Goal: Task Accomplishment & Management: Use online tool/utility

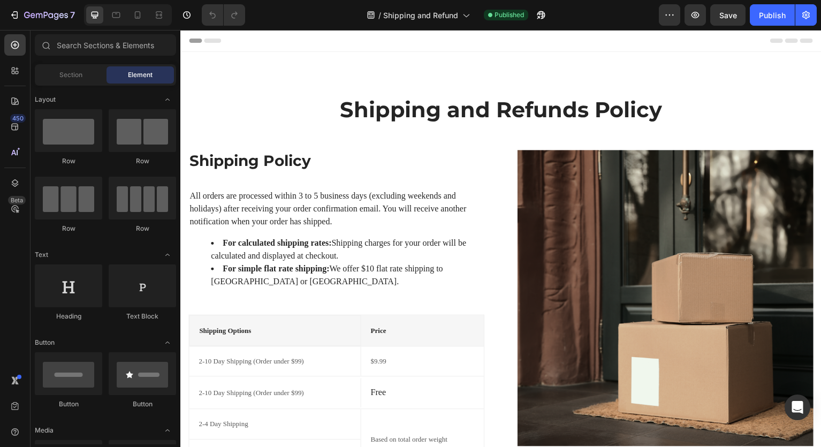
scroll to position [2, 0]
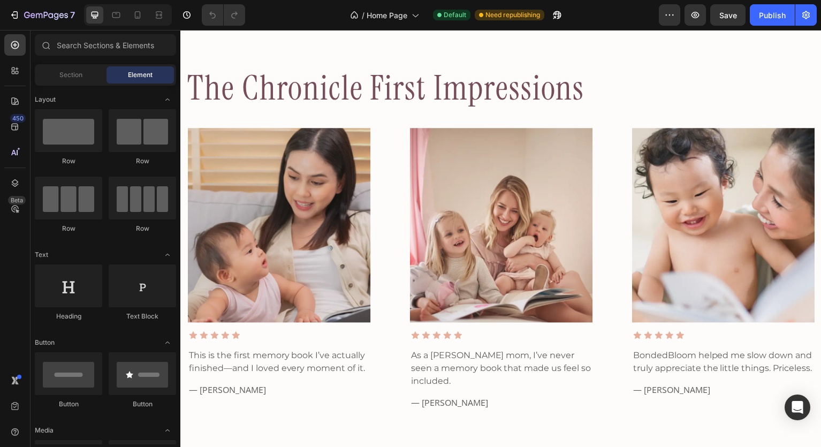
scroll to position [1756, 0]
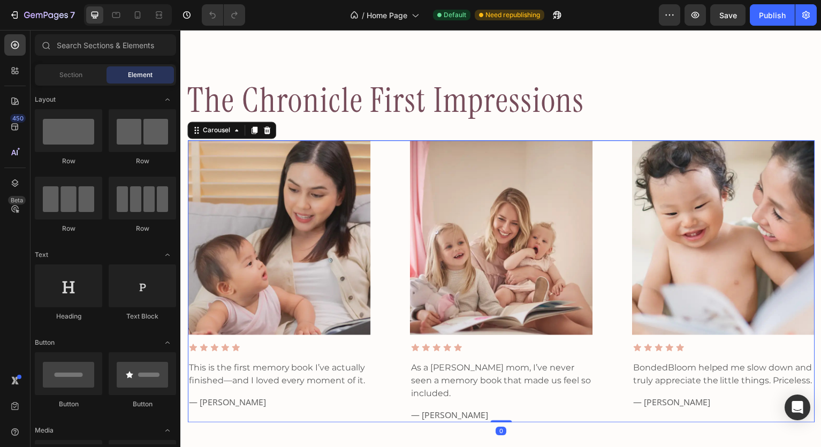
click at [385, 179] on div "Image Icon Icon Icon Icon Icon Icon List This is the first memory book I’ve act…" at bounding box center [501, 282] width 628 height 282
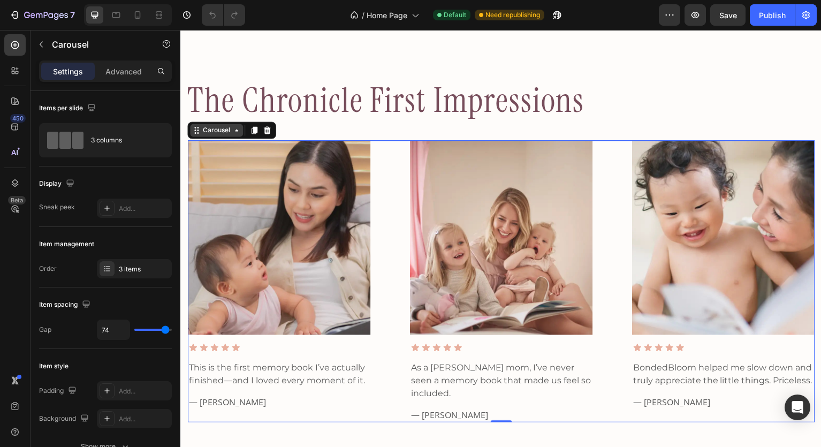
click at [225, 134] on div "Carousel" at bounding box center [217, 131] width 32 height 10
click at [237, 133] on icon at bounding box center [236, 130] width 9 height 9
click at [240, 133] on icon at bounding box center [236, 130] width 9 height 9
click at [240, 134] on icon at bounding box center [236, 130] width 9 height 9
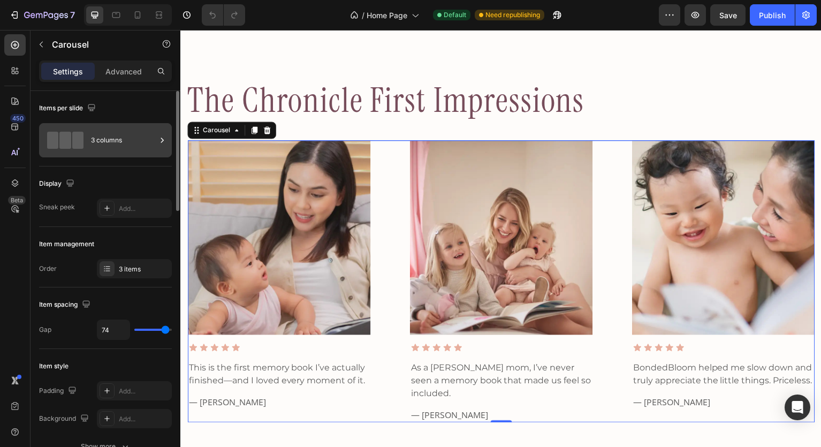
click at [151, 137] on div "3 columns" at bounding box center [123, 140] width 65 height 25
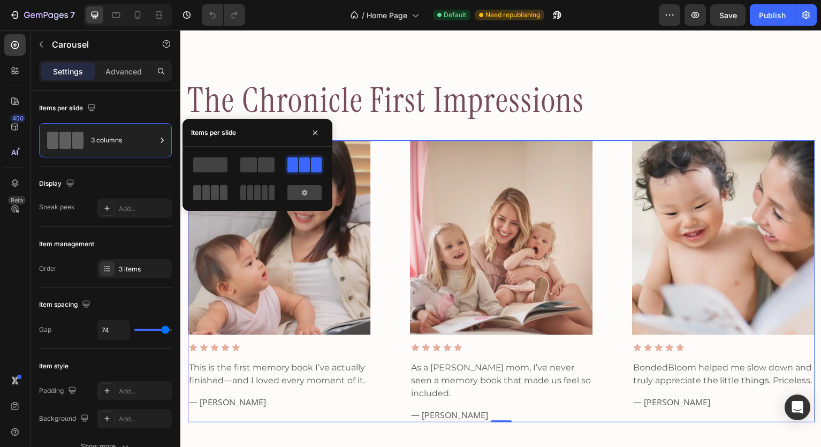
click at [211, 193] on span at bounding box center [215, 192] width 8 height 15
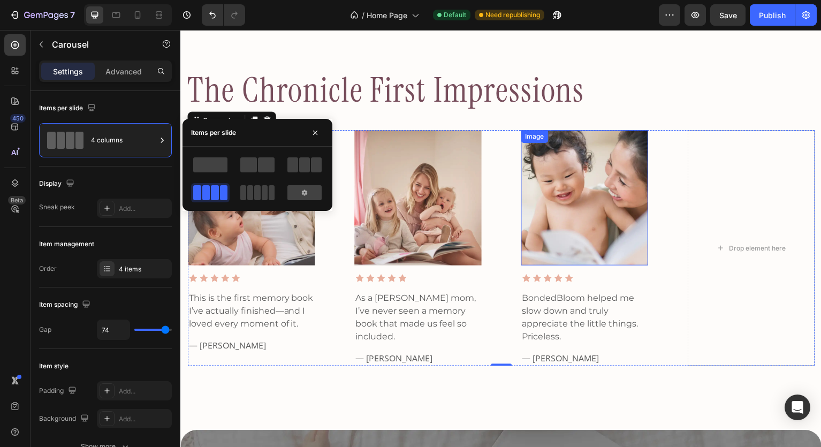
scroll to position [1766, 0]
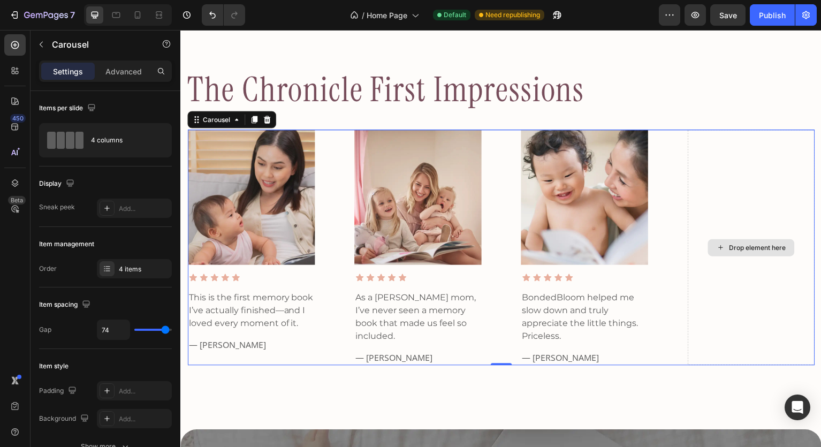
click at [739, 187] on div "Drop element here" at bounding box center [751, 248] width 127 height 236
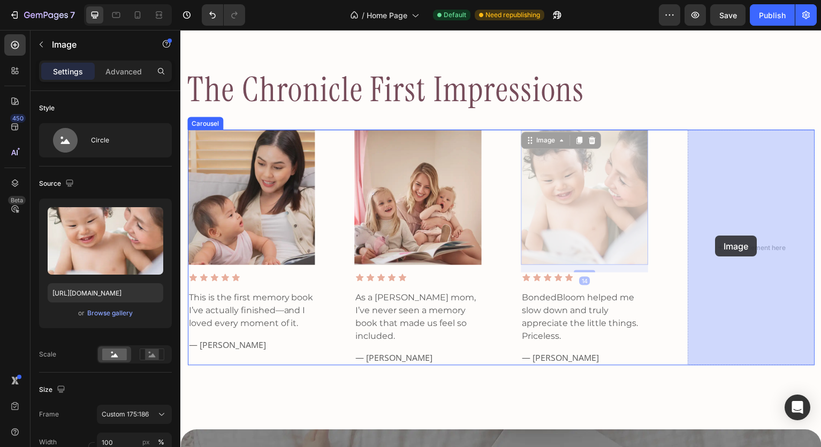
drag, startPoint x: 620, startPoint y: 245, endPoint x: 716, endPoint y: 236, distance: 96.2
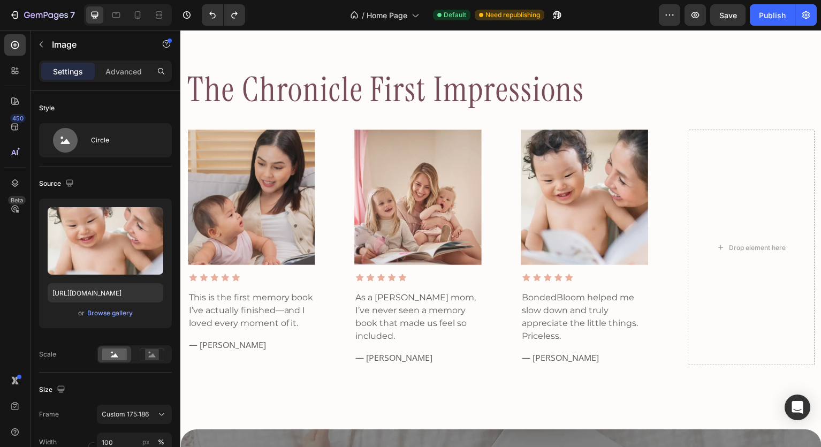
click at [558, 180] on img at bounding box center [584, 197] width 127 height 135
click at [597, 202] on img at bounding box center [584, 197] width 127 height 135
click at [622, 281] on div "Icon Icon Icon Icon Icon" at bounding box center [584, 278] width 127 height 11
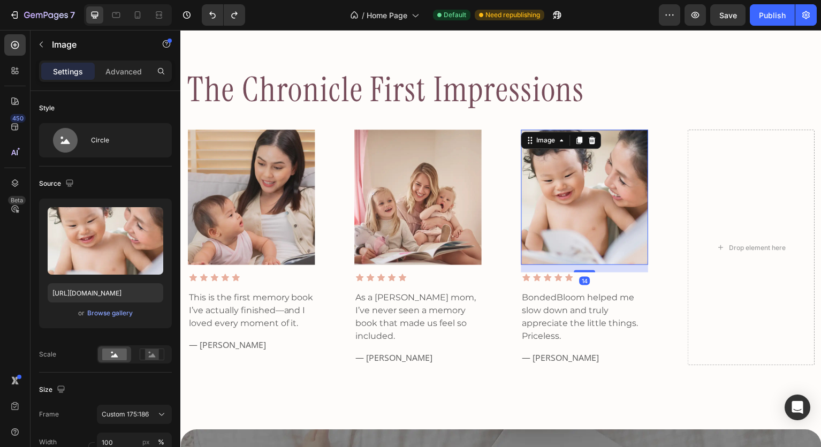
click at [623, 230] on img at bounding box center [584, 197] width 127 height 135
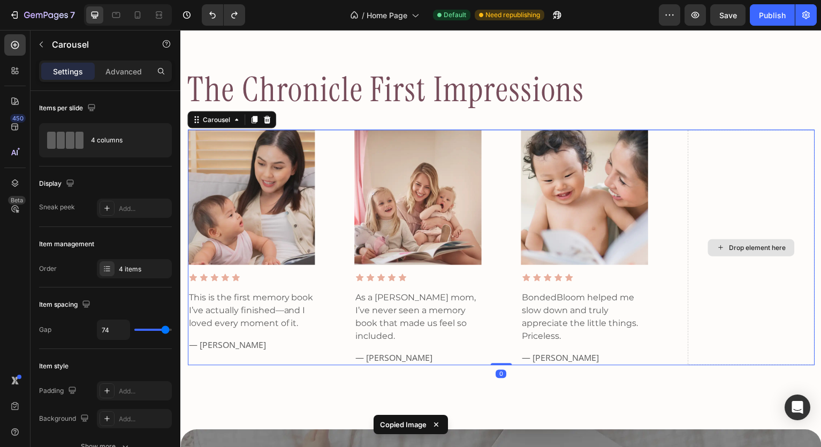
click at [744, 193] on div "Drop element here" at bounding box center [751, 248] width 127 height 236
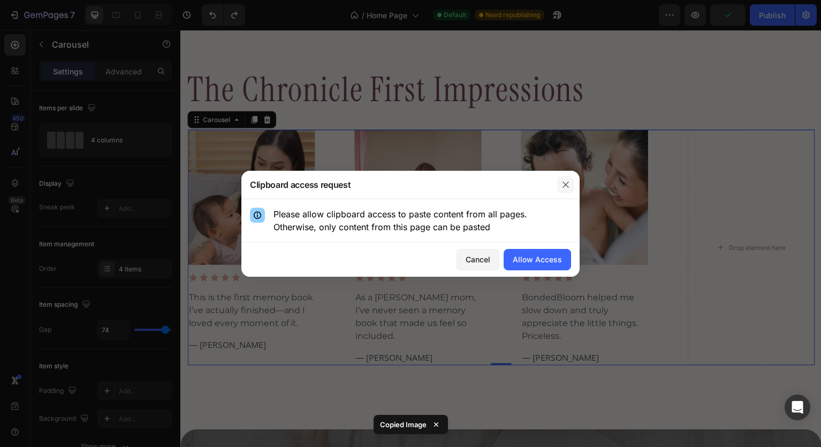
click at [566, 183] on icon "button" at bounding box center [565, 184] width 9 height 9
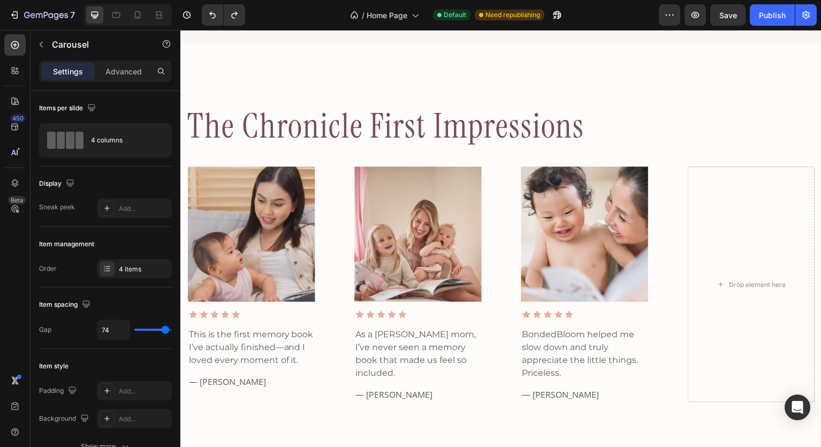
scroll to position [1753, 0]
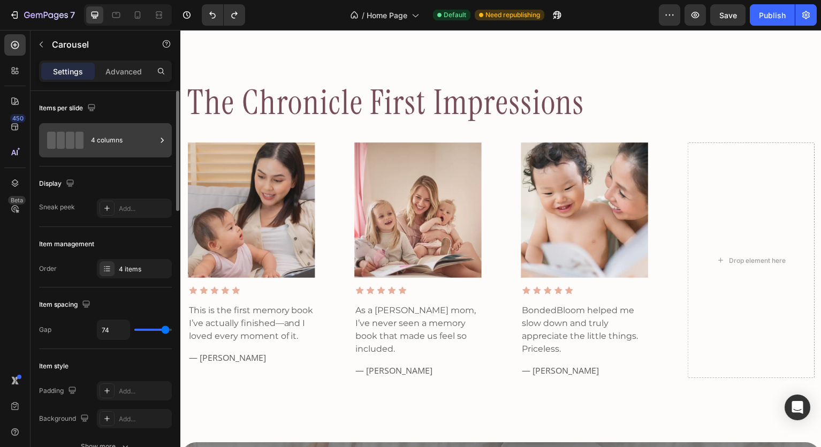
click at [163, 137] on icon at bounding box center [162, 140] width 11 height 11
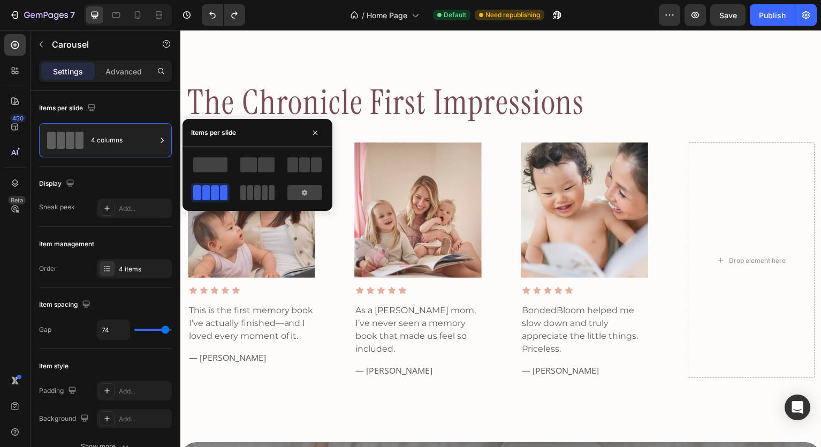
click at [251, 194] on span at bounding box center [250, 192] width 6 height 15
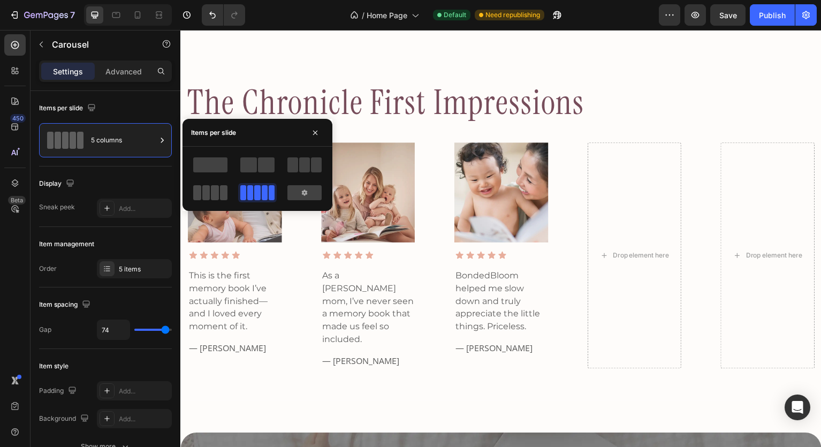
click at [215, 190] on span at bounding box center [215, 192] width 8 height 15
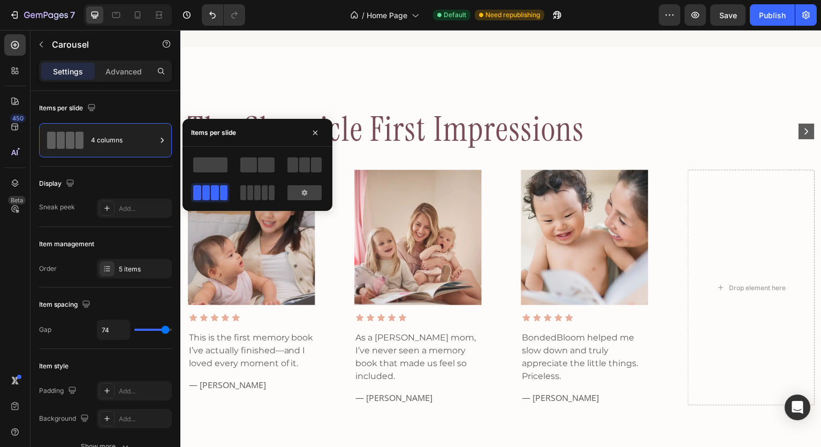
scroll to position [1725, 0]
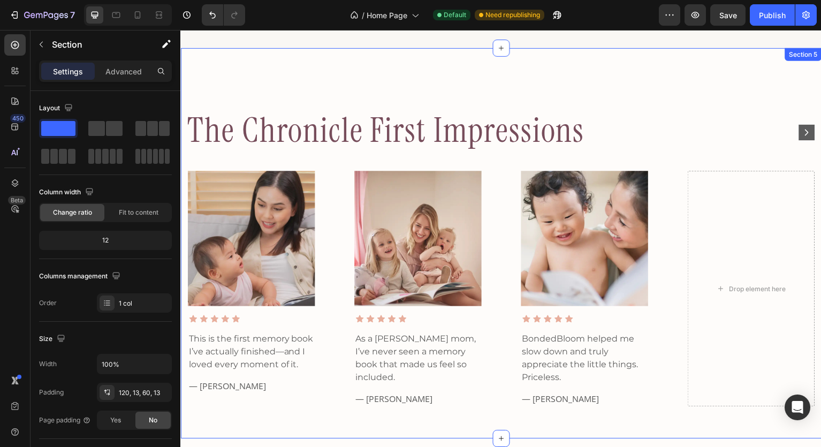
click at [599, 99] on div "the chronicle first impressions Heading Image Icon Icon Icon Icon Icon Icon Lis…" at bounding box center [501, 243] width 642 height 391
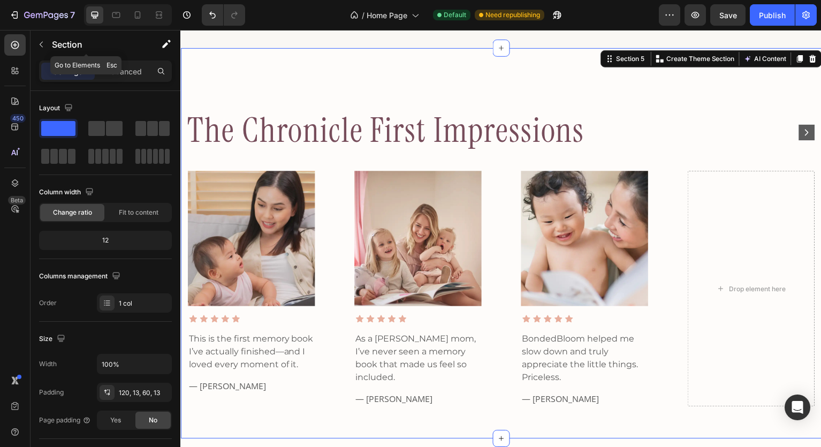
click at [131, 59] on div "Section" at bounding box center [86, 45] width 111 height 31
click at [130, 68] on p "Advanced" at bounding box center [123, 71] width 36 height 11
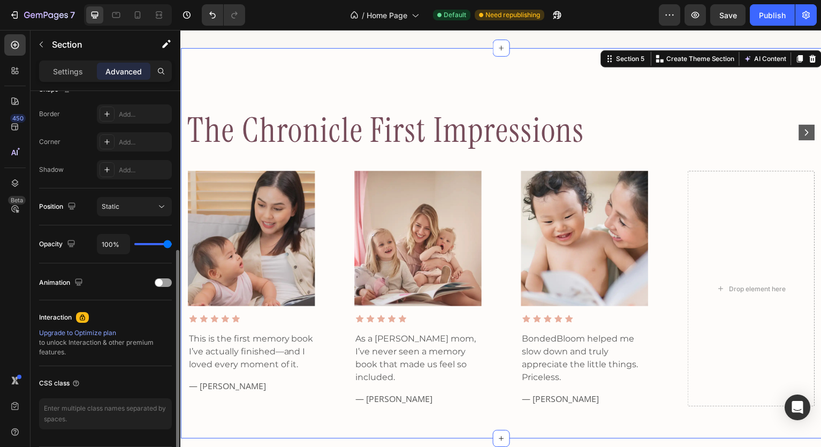
scroll to position [0, 0]
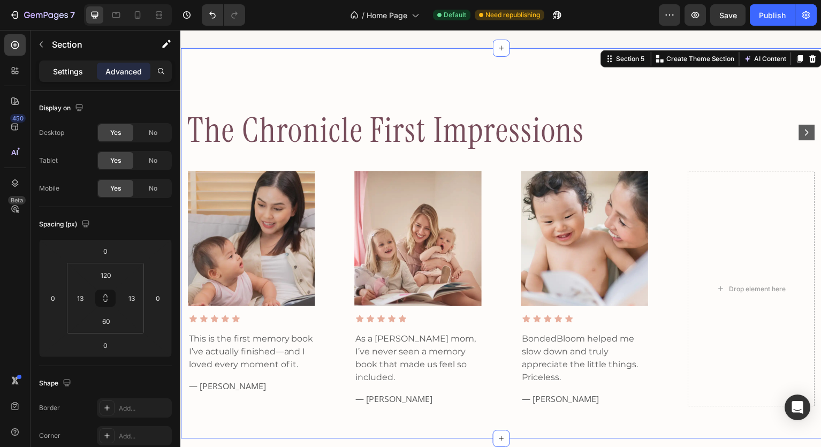
click at [63, 67] on p "Settings" at bounding box center [68, 71] width 30 height 11
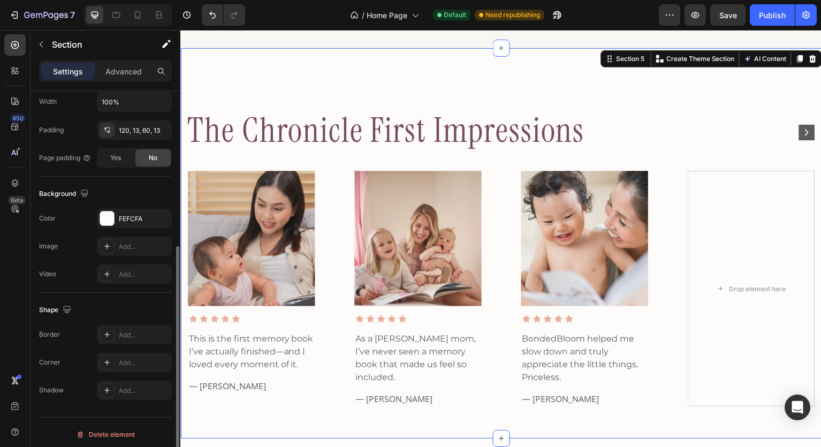
scroll to position [266, 0]
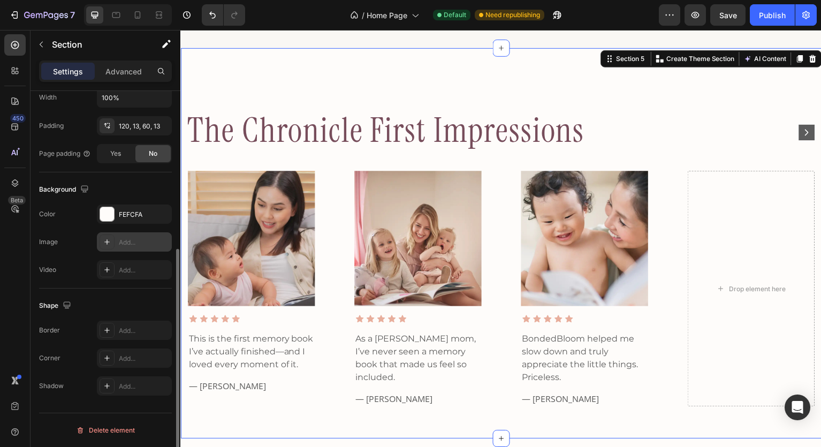
click at [110, 238] on icon at bounding box center [107, 242] width 9 height 9
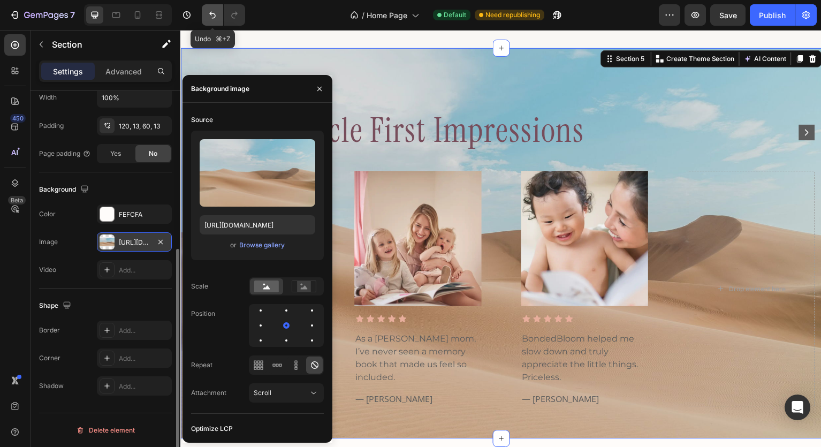
click at [210, 12] on icon "Undo/Redo" at bounding box center [212, 15] width 11 height 11
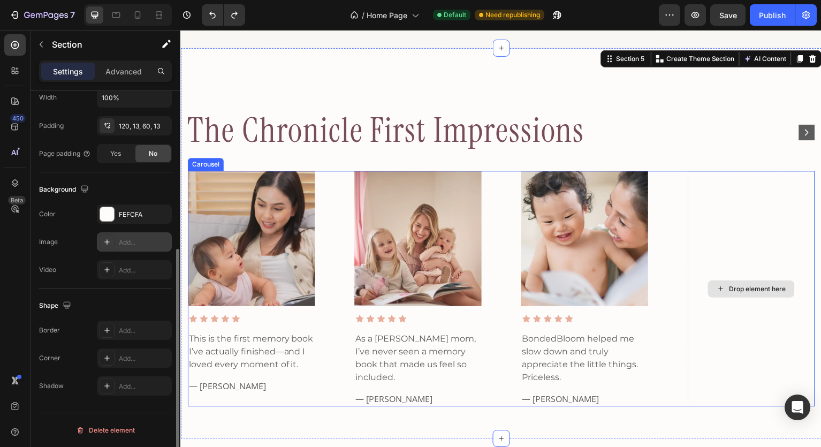
click at [727, 216] on div "Drop element here" at bounding box center [751, 289] width 127 height 236
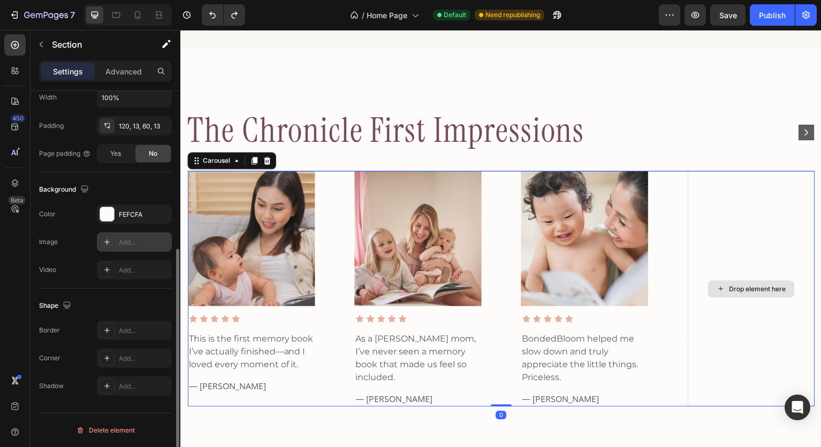
scroll to position [0, 0]
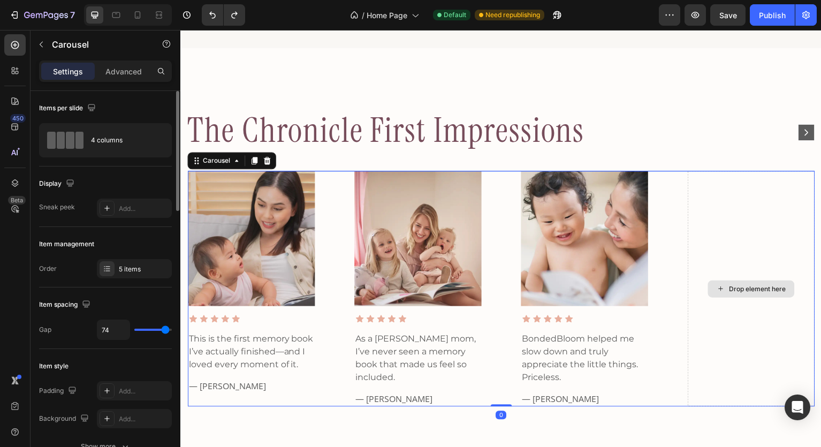
click at [727, 216] on div "Drop element here" at bounding box center [751, 289] width 127 height 236
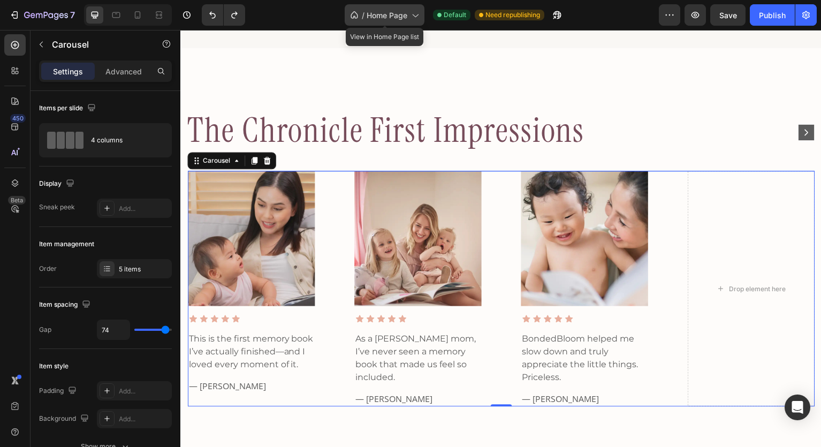
click at [385, 14] on span "Home Page" at bounding box center [387, 15] width 41 height 11
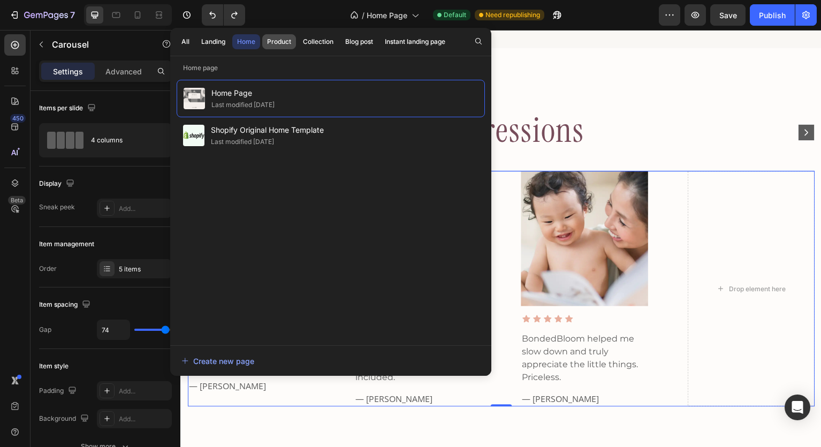
click at [278, 42] on div "Product" at bounding box center [279, 42] width 24 height 10
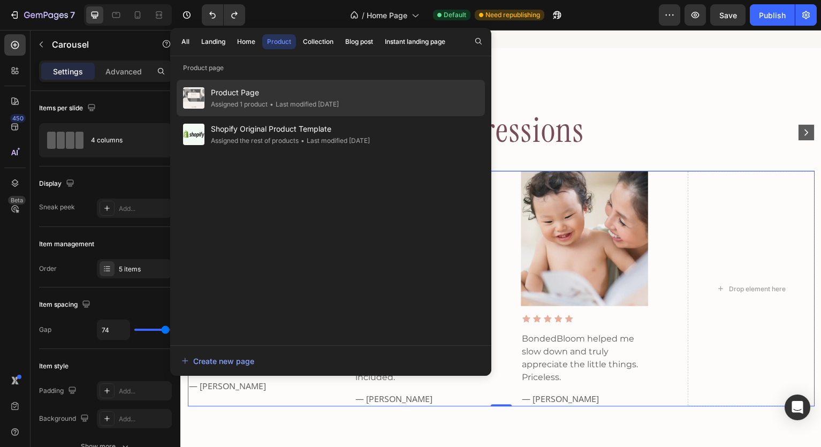
click at [248, 95] on span "Product Page" at bounding box center [275, 92] width 128 height 13
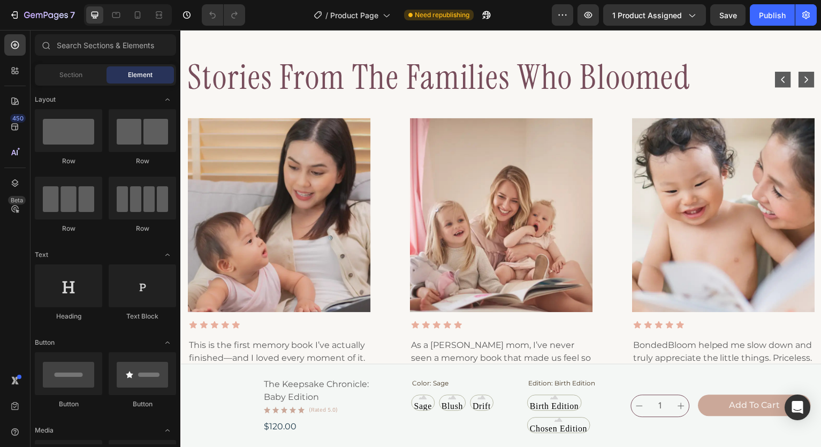
scroll to position [2512, 0]
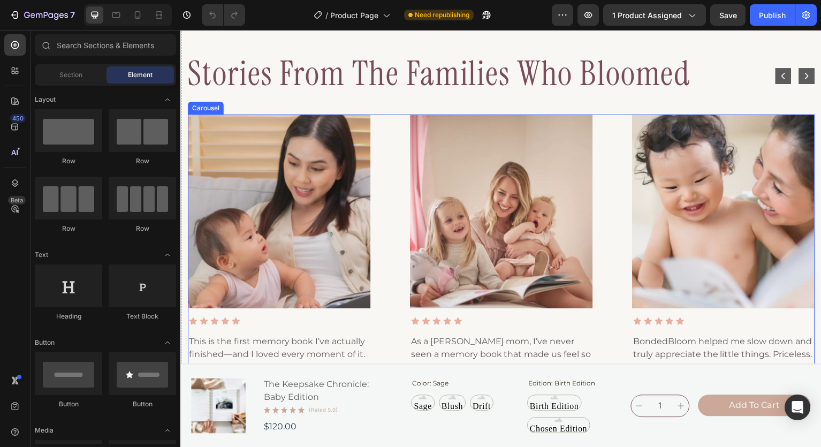
click at [386, 133] on div "Image Icon Icon Icon Icon Icon Icon List This is the first memory book I’ve act…" at bounding box center [501, 256] width 628 height 282
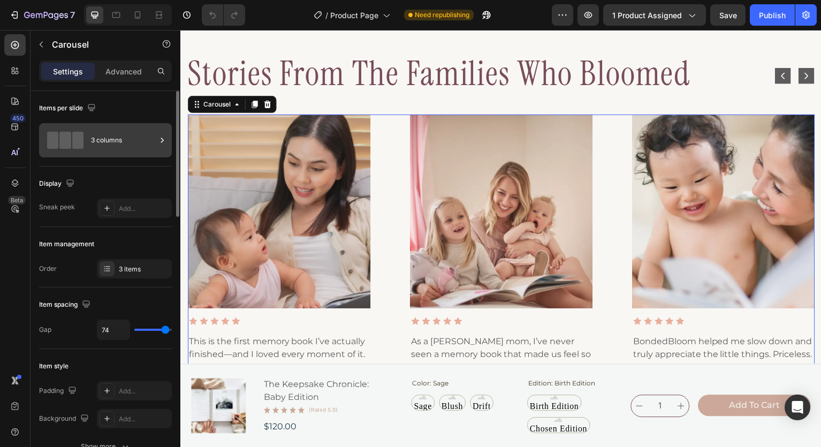
click at [150, 147] on div "3 columns" at bounding box center [123, 140] width 65 height 25
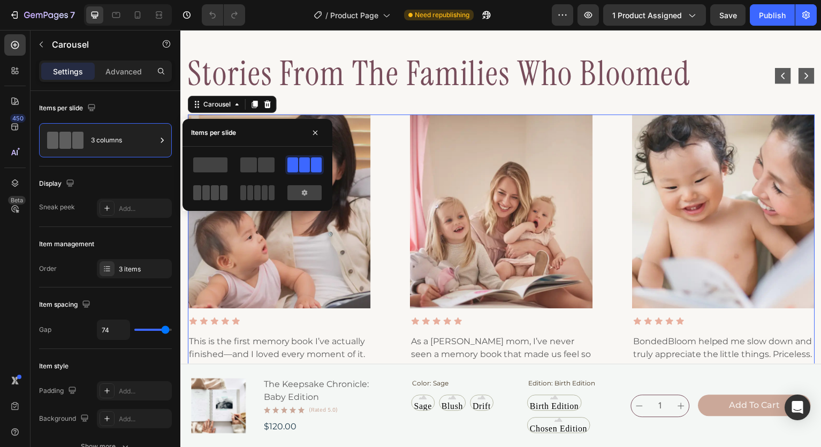
click at [217, 195] on span at bounding box center [215, 192] width 8 height 15
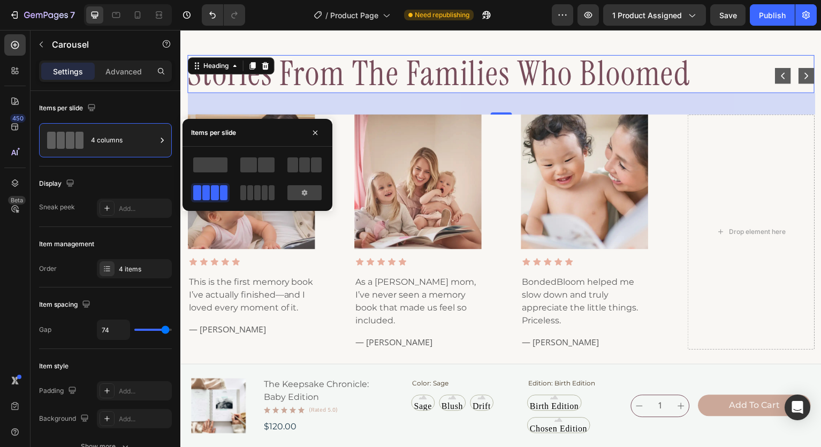
click at [715, 90] on h2 "stories from the families who bloomed" at bounding box center [501, 73] width 628 height 37
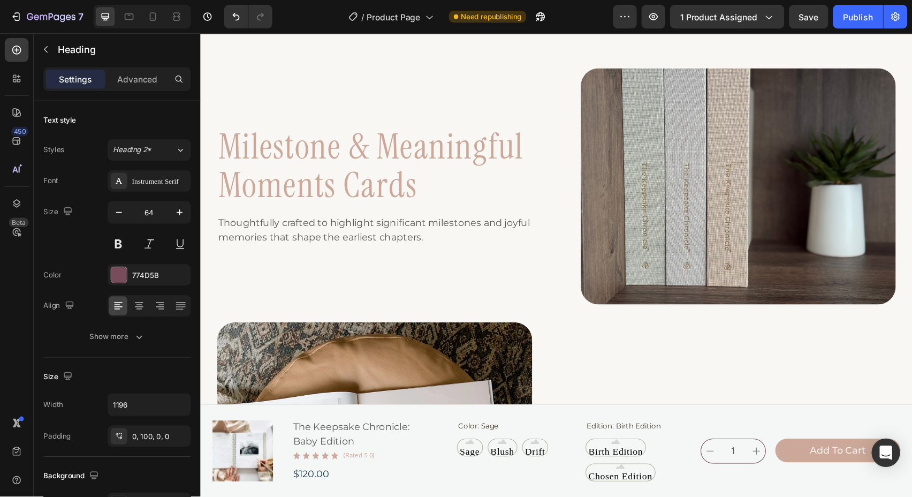
scroll to position [1045, 0]
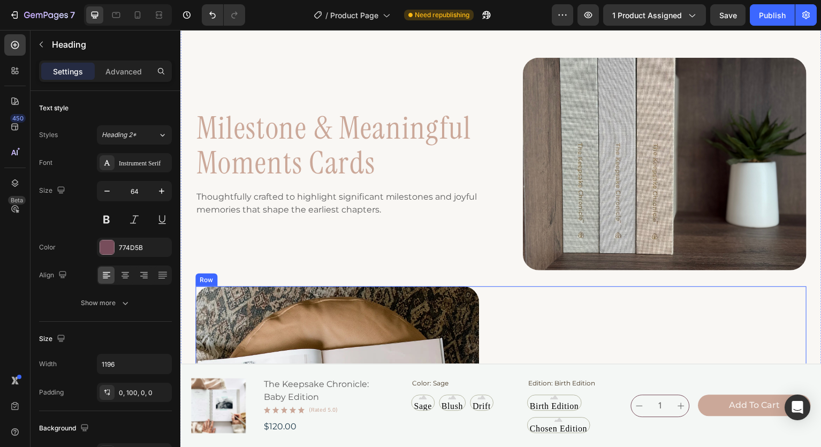
click at [668, 296] on div "first experiences cards Heading A gentle celebration of everyday firsts—from fi…" at bounding box center [665, 404] width 284 height 235
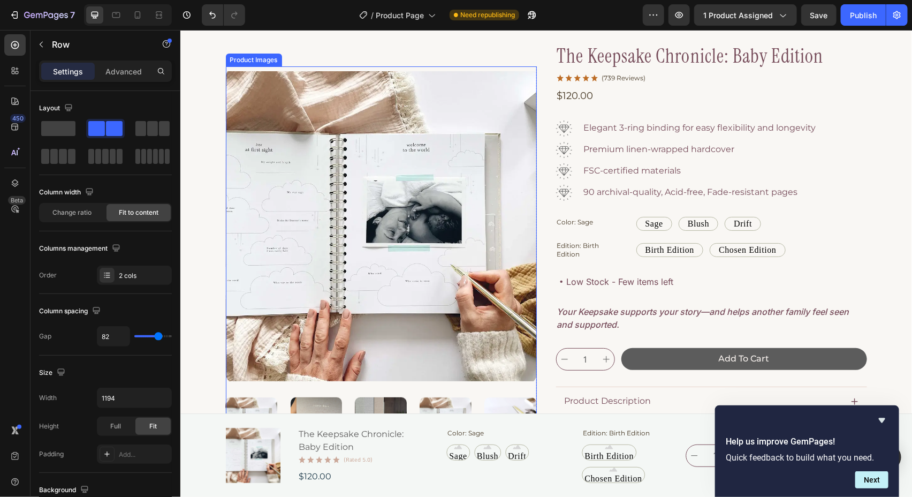
scroll to position [32, 0]
